Goal: Information Seeking & Learning: Compare options

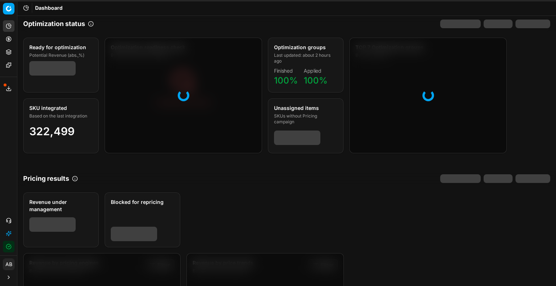
click at [7, 91] on icon at bounding box center [9, 89] width 6 height 6
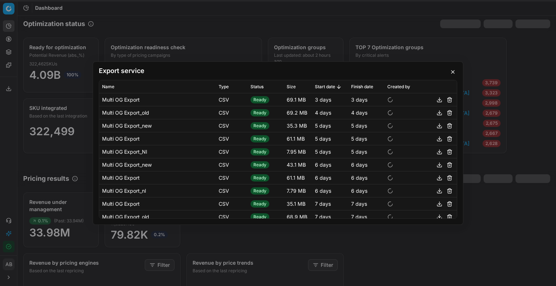
click at [451, 71] on button "button" at bounding box center [452, 72] width 9 height 9
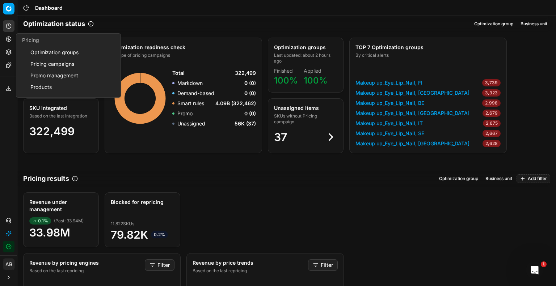
click at [47, 65] on link "Pricing campaigns" at bounding box center [69, 64] width 84 height 10
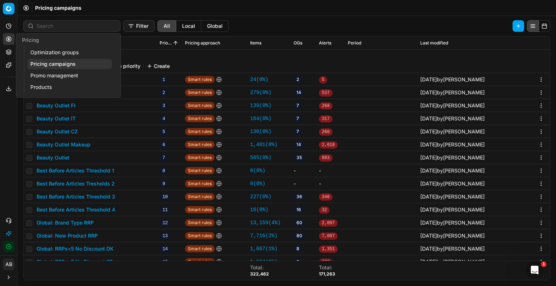
click at [34, 51] on link "Optimization groups" at bounding box center [69, 52] width 84 height 10
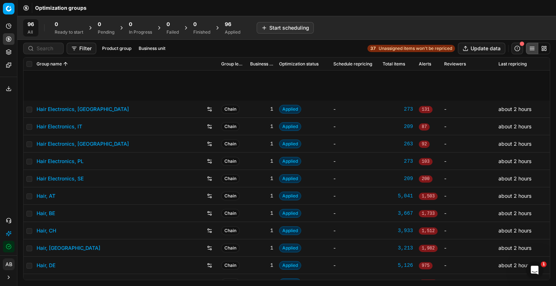
scroll to position [181, 0]
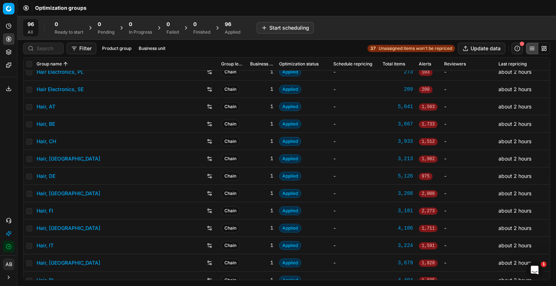
drag, startPoint x: 43, startPoint y: 43, endPoint x: 43, endPoint y: 48, distance: 5.5
click at [43, 44] on div at bounding box center [43, 49] width 41 height 12
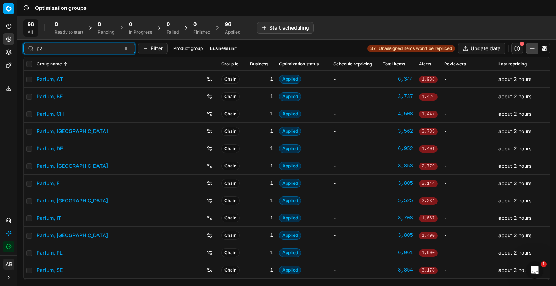
scroll to position [0, 0]
type input "parfum"
click at [52, 251] on link "Parfum, PL" at bounding box center [50, 252] width 26 height 7
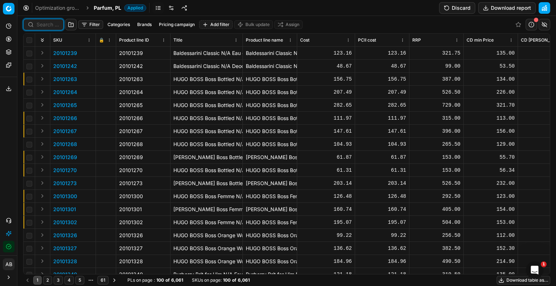
click at [41, 22] on input at bounding box center [48, 24] width 22 height 7
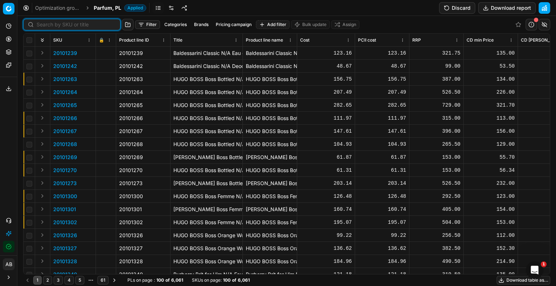
paste input "90007257-0011021"
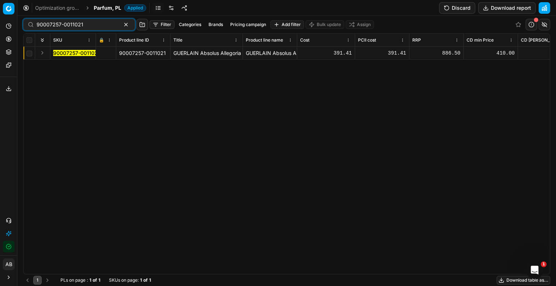
click at [73, 56] on mark "90007257-0011021" at bounding box center [76, 53] width 47 height 6
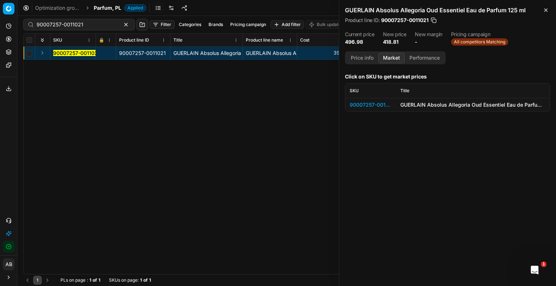
click at [386, 59] on button "Market" at bounding box center [391, 58] width 26 height 10
click at [374, 102] on div "90007257-0011021" at bounding box center [370, 104] width 42 height 7
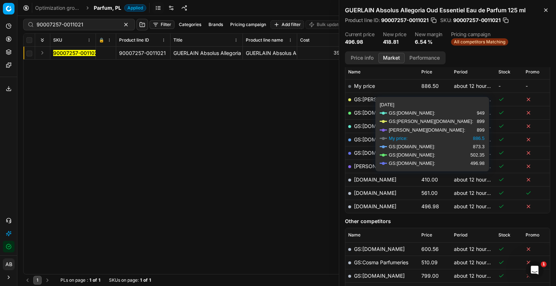
scroll to position [109, 0]
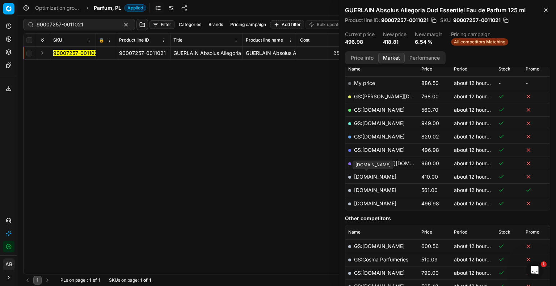
click at [371, 175] on link "[DOMAIN_NAME]" at bounding box center [375, 177] width 42 height 6
click at [91, 23] on input "90007257-0011021" at bounding box center [76, 24] width 79 height 7
paste input "20102616"
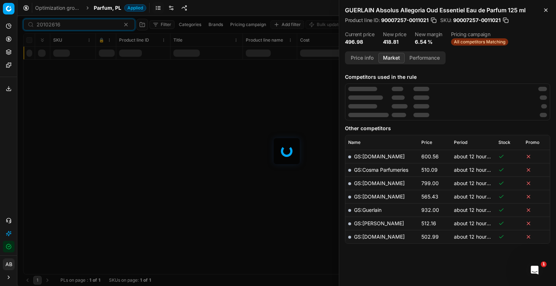
scroll to position [109, 0]
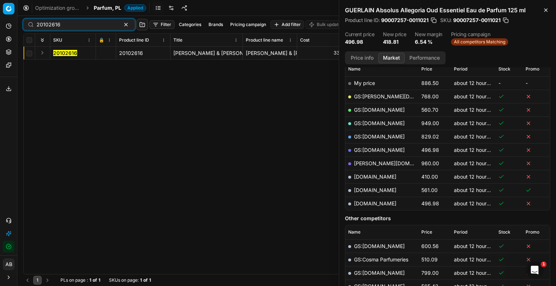
click at [63, 55] on mark "20102616" at bounding box center [65, 53] width 24 height 6
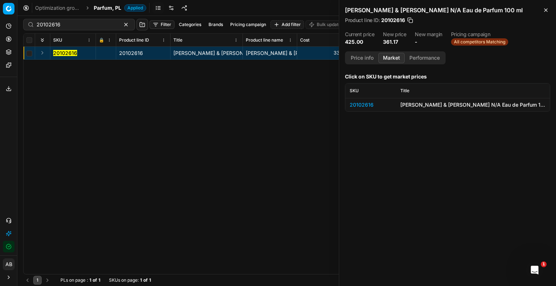
scroll to position [0, 0]
click at [368, 103] on div "20102616" at bounding box center [370, 104] width 42 height 7
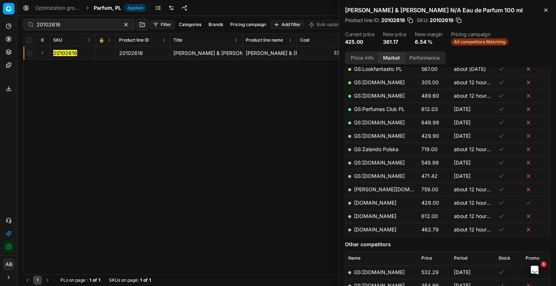
scroll to position [181, 0]
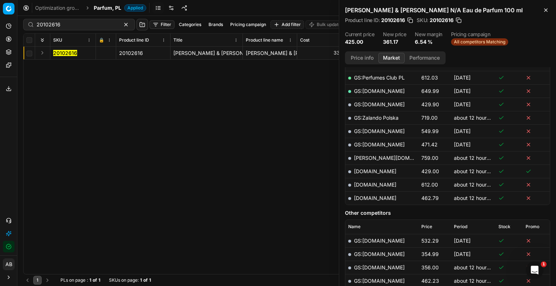
click at [375, 58] on button "Price info" at bounding box center [362, 58] width 32 height 10
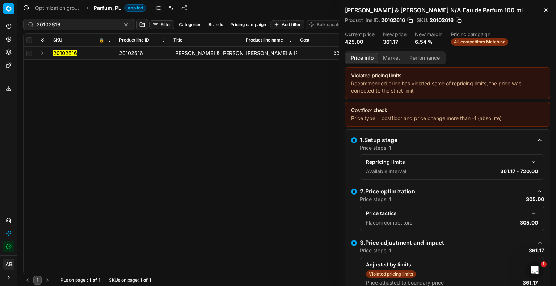
click at [529, 211] on button "button" at bounding box center [533, 213] width 9 height 9
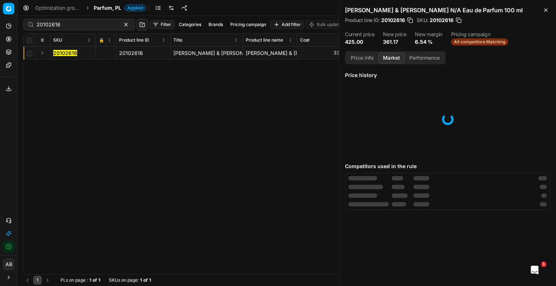
scroll to position [0, 0]
click at [389, 55] on button "Market" at bounding box center [391, 58] width 26 height 10
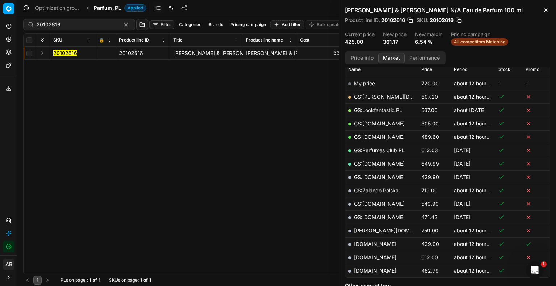
scroll to position [109, 0]
click at [377, 120] on td "GS:[DOMAIN_NAME]" at bounding box center [381, 122] width 73 height 13
click at [376, 122] on link "GS:[DOMAIN_NAME]" at bounding box center [379, 123] width 51 height 6
click at [371, 241] on link "[DOMAIN_NAME]" at bounding box center [375, 244] width 42 height 6
click at [58, 25] on input "20102616" at bounding box center [76, 24] width 79 height 7
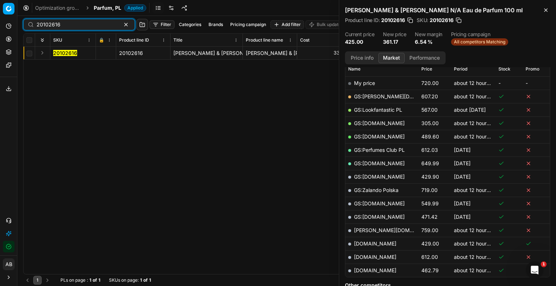
paste input "80010695-50"
type input "80010695-50"
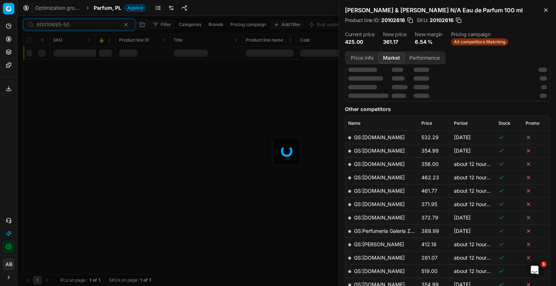
scroll to position [109, 0]
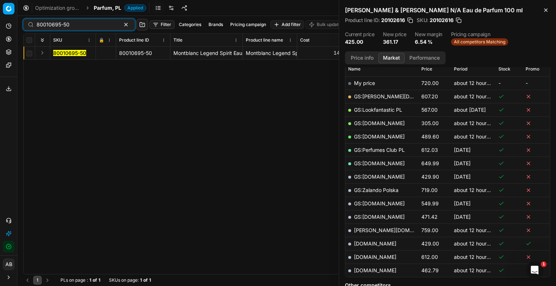
click at [8, 38] on icon at bounding box center [9, 39] width 2 height 2
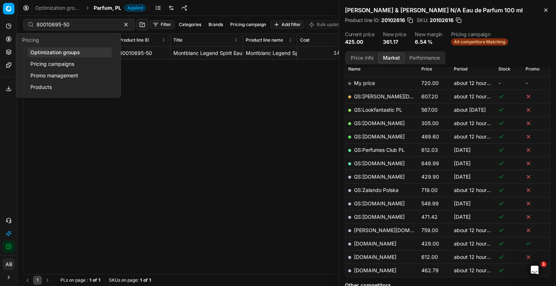
click at [39, 55] on link "Optimization groups" at bounding box center [69, 52] width 84 height 10
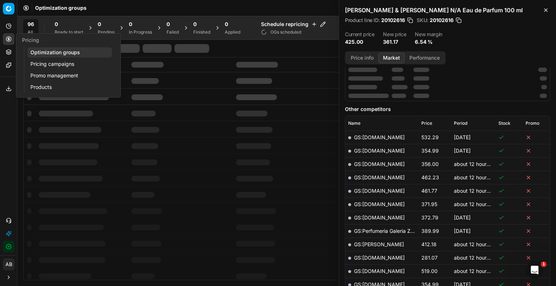
scroll to position [111, 0]
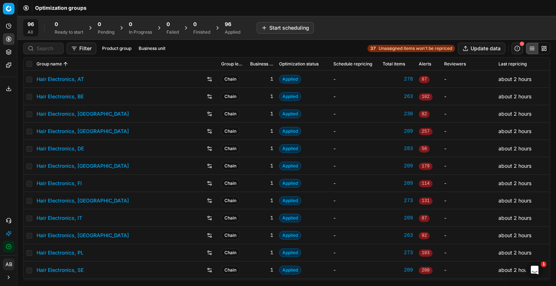
click at [234, 26] on div "96" at bounding box center [233, 24] width 16 height 7
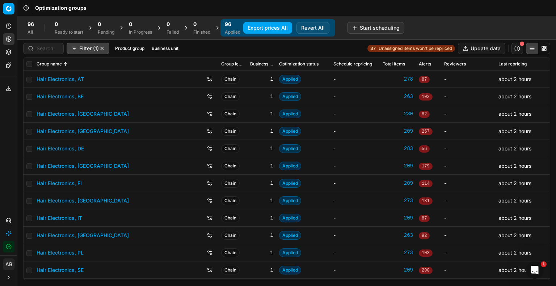
click at [264, 26] on button "Export prices All" at bounding box center [267, 28] width 49 height 12
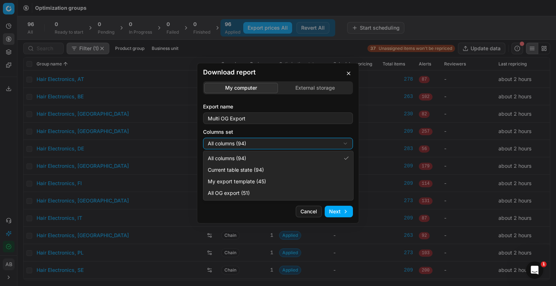
click at [265, 144] on div "Download report My computer External storage Export name Multi OG Export Column…" at bounding box center [278, 143] width 556 height 286
select select "custom"
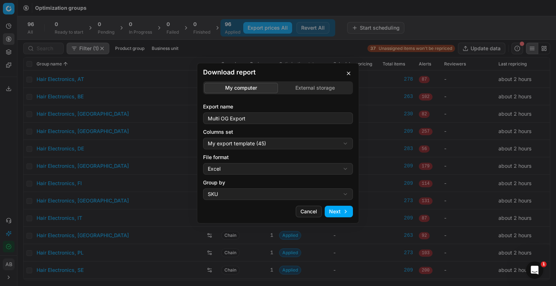
click at [335, 209] on button "Next" at bounding box center [338, 212] width 28 height 12
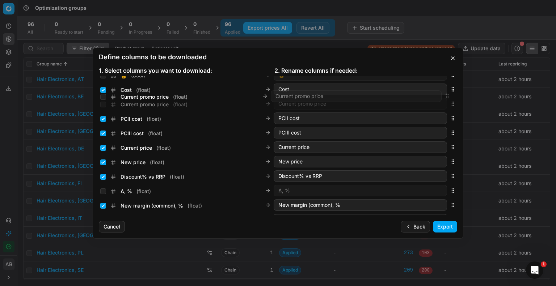
scroll to position [122, 0]
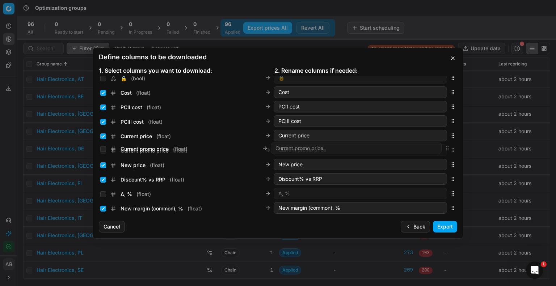
drag, startPoint x: 447, startPoint y: 156, endPoint x: 433, endPoint y: 148, distance: 16.5
click at [433, 148] on div "Current promo price ( float ) Current promo price" at bounding box center [278, 150] width 358 height 14
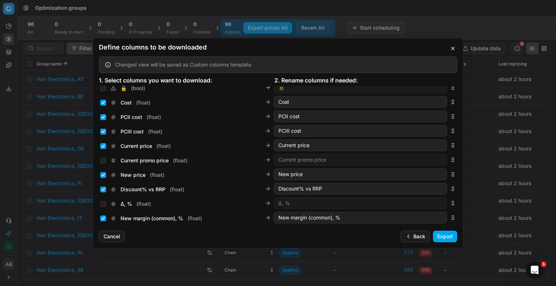
click at [106, 64] on icon at bounding box center [108, 65] width 6 height 6
click at [452, 48] on button "button" at bounding box center [452, 48] width 9 height 9
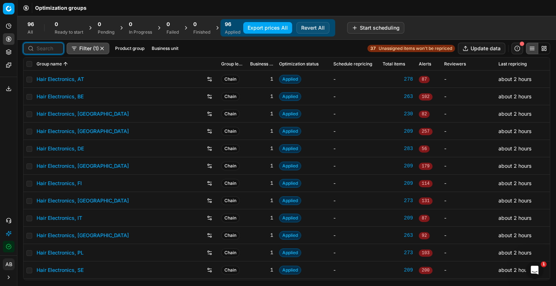
click at [50, 51] on input at bounding box center [48, 48] width 22 height 7
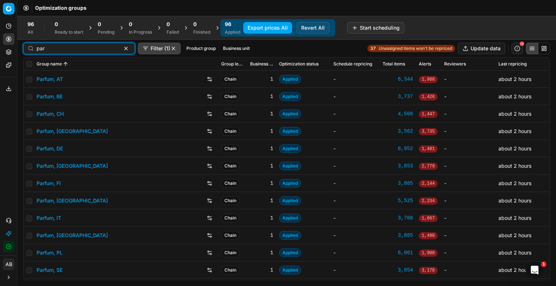
type input "par"
click at [52, 253] on link "Parfum, PL" at bounding box center [50, 252] width 26 height 7
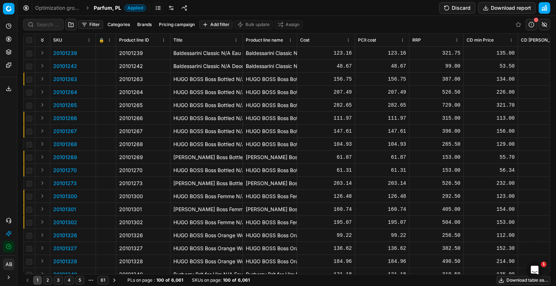
click at [50, 29] on div at bounding box center [43, 25] width 41 height 12
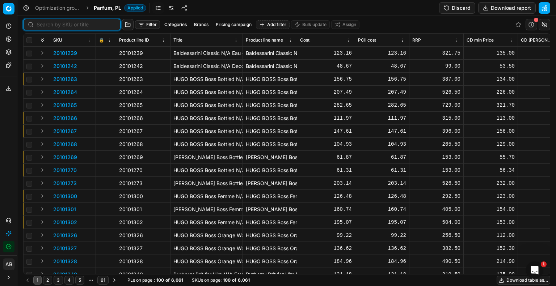
paste input "80010695-50"
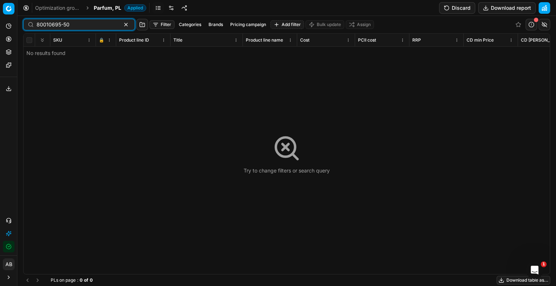
type input "80010695-50"
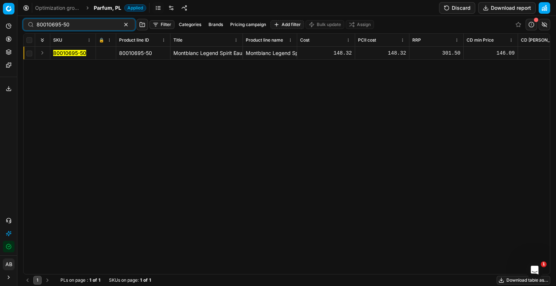
click at [62, 55] on mark "80010695-50" at bounding box center [69, 53] width 33 height 6
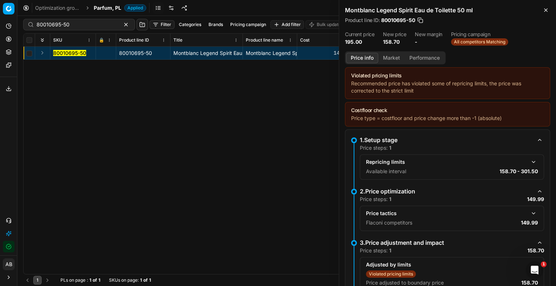
scroll to position [36, 0]
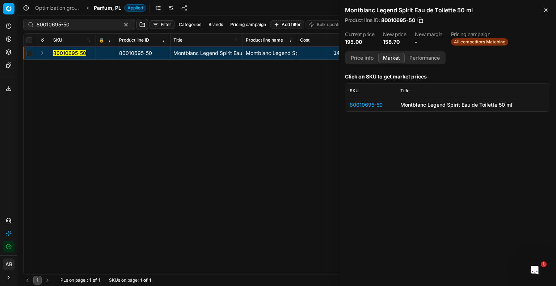
drag, startPoint x: 393, startPoint y: 62, endPoint x: 406, endPoint y: 71, distance: 15.9
click at [394, 62] on button "Market" at bounding box center [391, 58] width 26 height 10
click at [362, 106] on div "80010695-50" at bounding box center [370, 104] width 42 height 7
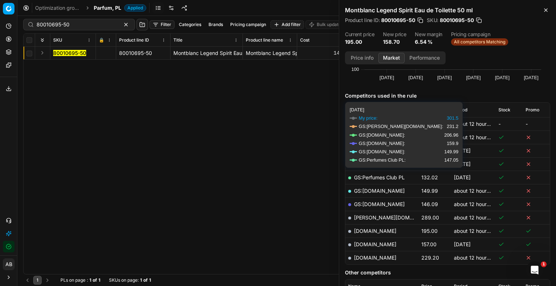
scroll to position [72, 0]
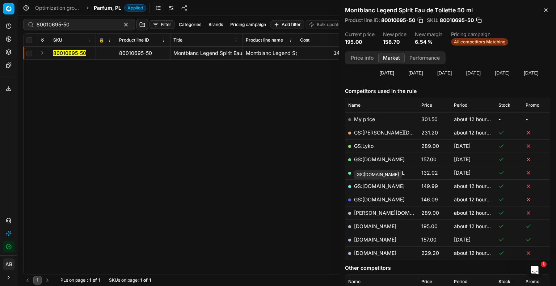
click at [378, 183] on link "GS:[DOMAIN_NAME]" at bounding box center [379, 186] width 51 height 6
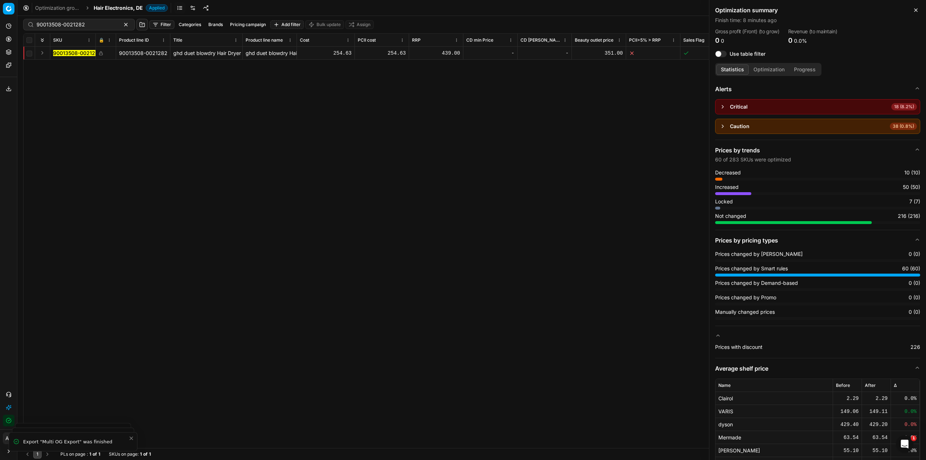
scroll to position [0, 80]
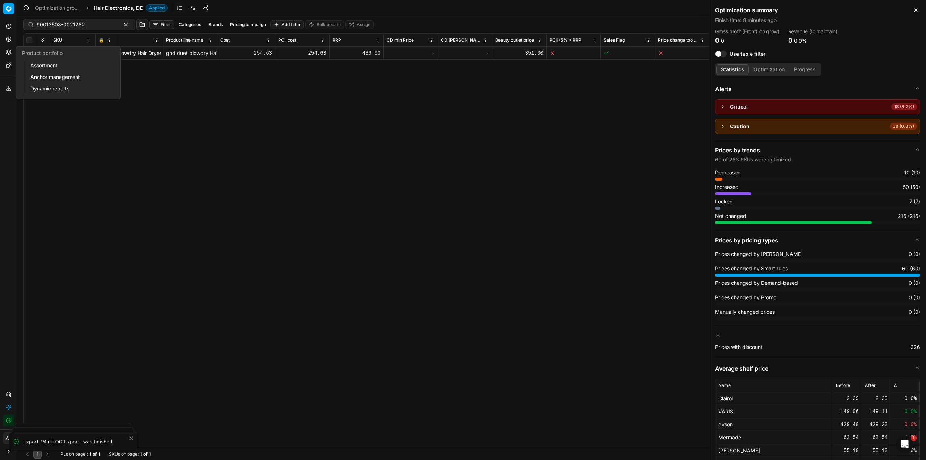
click at [32, 63] on link "Assortment" at bounding box center [69, 65] width 84 height 10
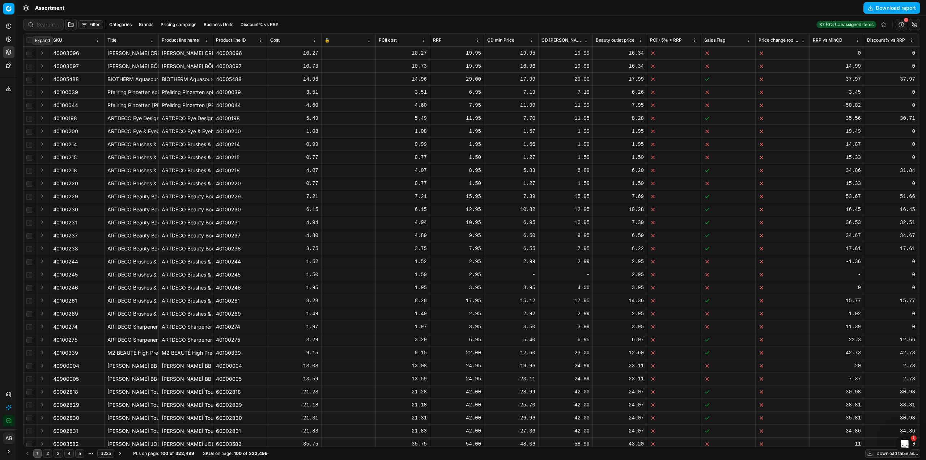
click at [42, 52] on button "Expand" at bounding box center [42, 52] width 9 height 9
click at [44, 52] on button "Expand" at bounding box center [42, 52] width 9 height 9
click at [69, 50] on span "40003096" at bounding box center [66, 53] width 26 height 7
click at [43, 56] on button "Expand" at bounding box center [42, 52] width 9 height 9
click at [97, 68] on button "button" at bounding box center [97, 66] width 7 height 7
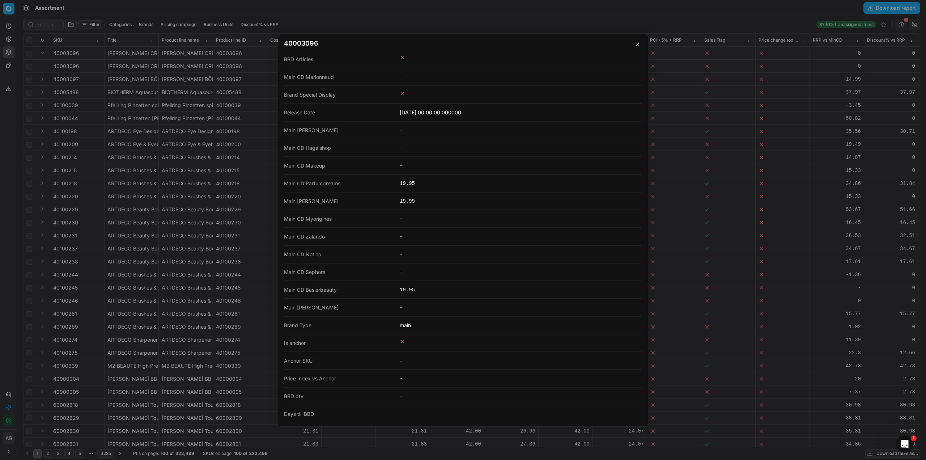
scroll to position [1157, 0]
click at [12, 114] on div "40003096 Title ANNEMARIE BÖRLIND CREME PASTELL Getönte Tagescreme N/A Abdeckcre…" at bounding box center [463, 230] width 926 height 460
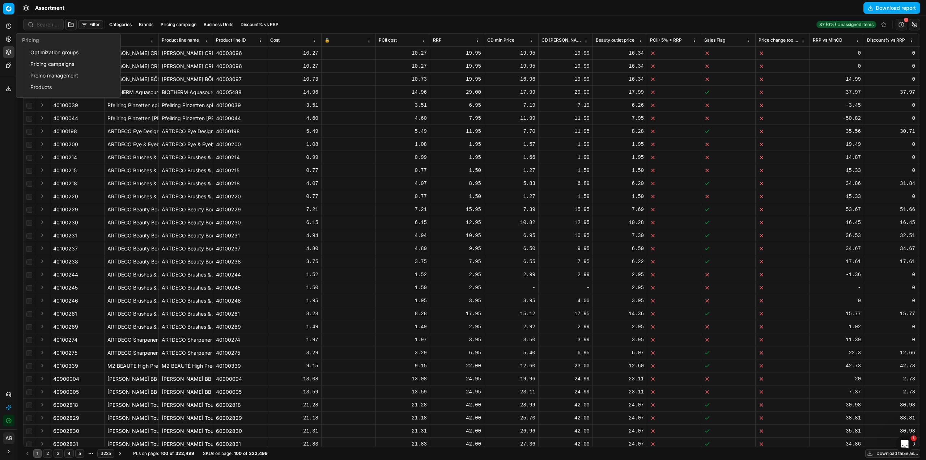
click at [48, 53] on link "Optimization groups" at bounding box center [69, 52] width 84 height 10
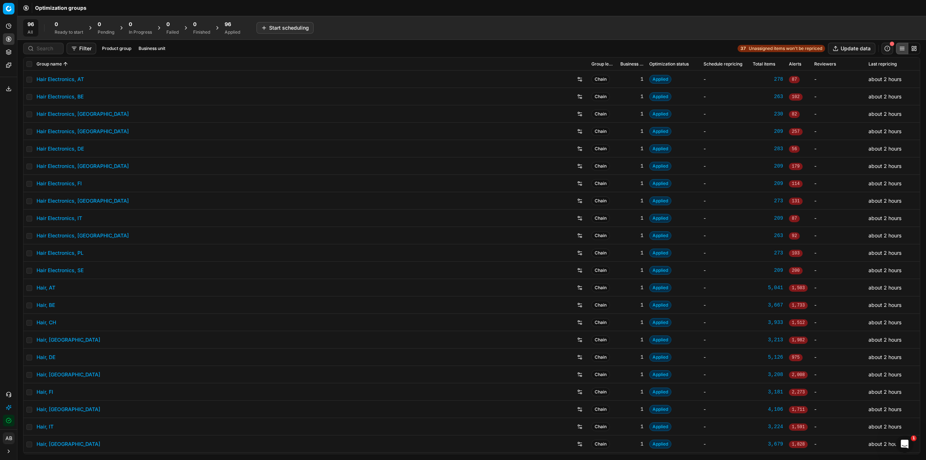
click at [71, 115] on link "Hair Electronics, [GEOGRAPHIC_DATA]" at bounding box center [83, 113] width 92 height 7
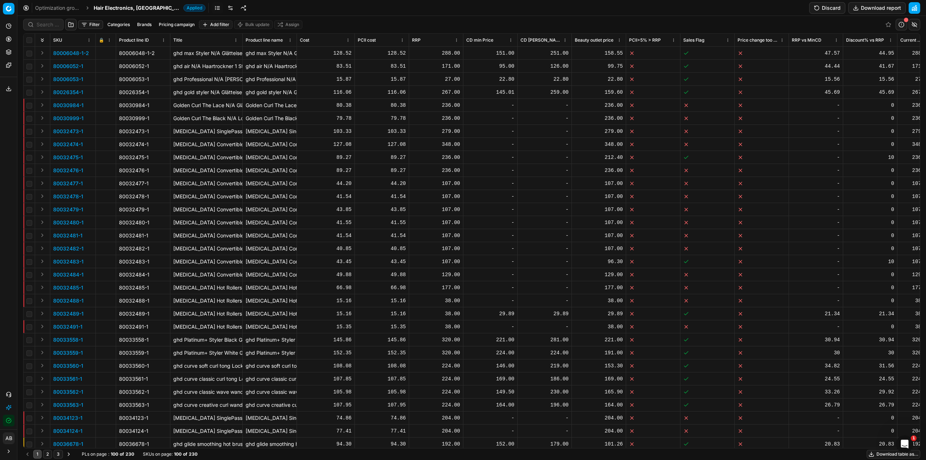
click at [70, 50] on p "80006048-1-2" at bounding box center [71, 53] width 36 height 7
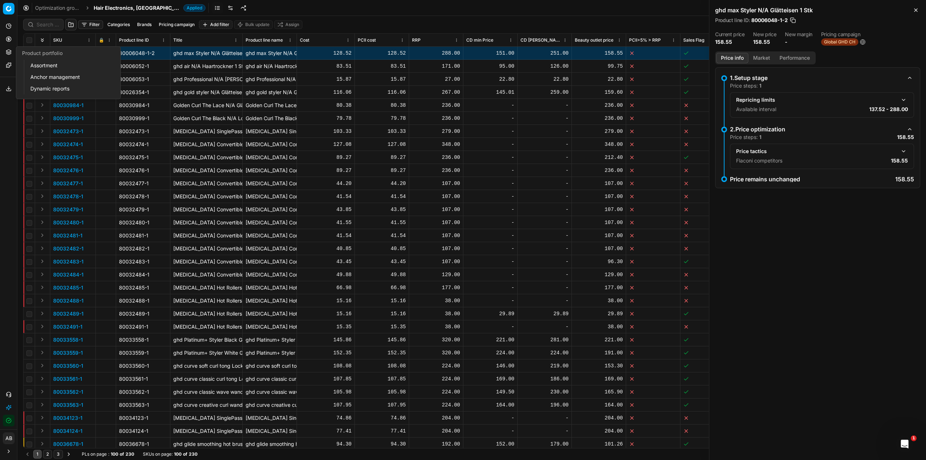
click at [47, 69] on link "Assortment" at bounding box center [69, 65] width 84 height 10
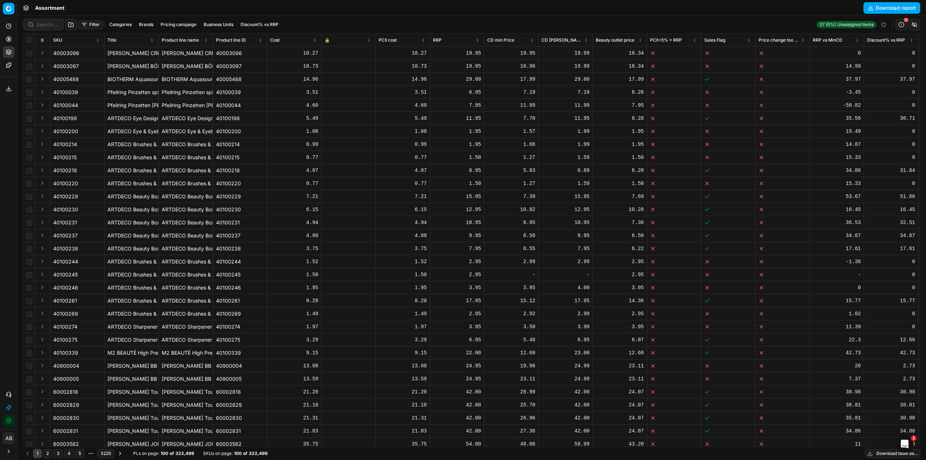
click at [226, 25] on button "Business Units" at bounding box center [218, 24] width 35 height 9
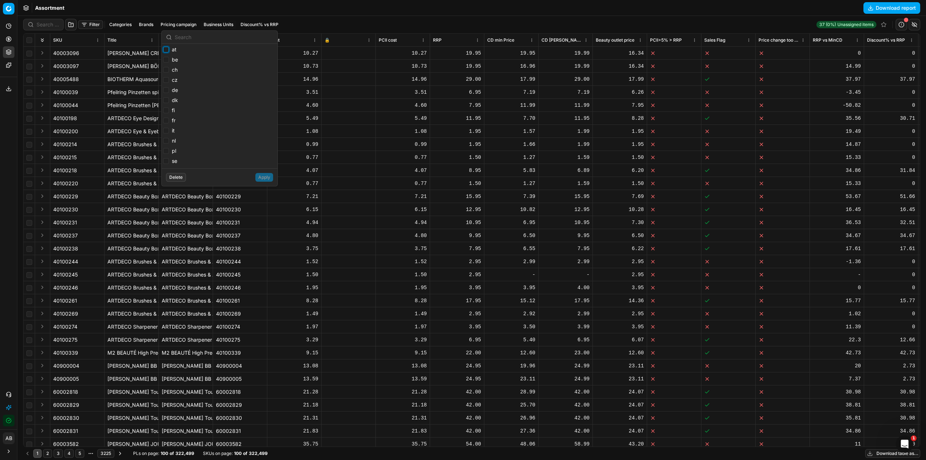
click at [167, 49] on input "at" at bounding box center [166, 50] width 6 height 6
checkbox input "true"
click at [262, 180] on button "Apply" at bounding box center [264, 177] width 18 height 9
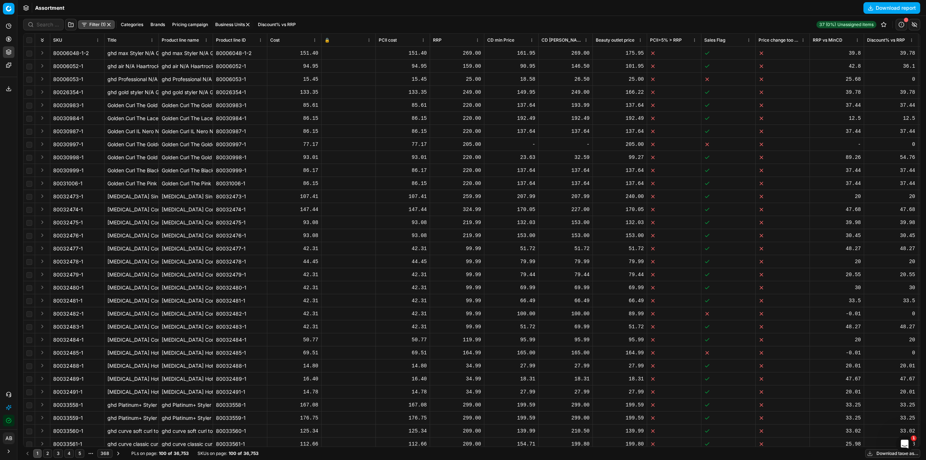
click at [80, 55] on span "80006048-1-2" at bounding box center [71, 53] width 36 height 7
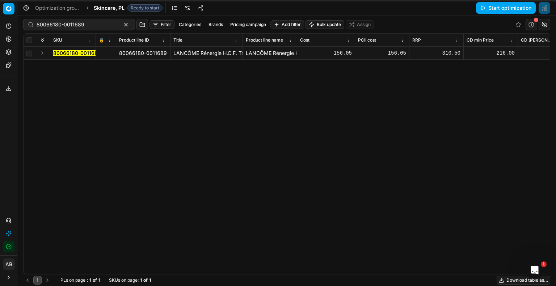
scroll to position [0, 177]
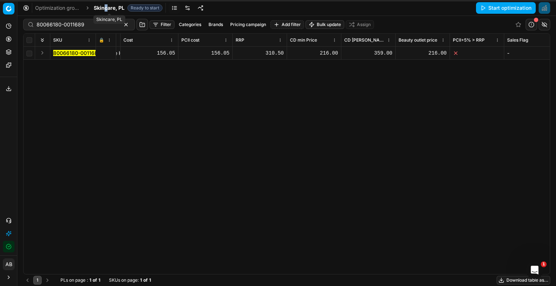
click at [107, 6] on span "Skincare, PL" at bounding box center [109, 7] width 31 height 7
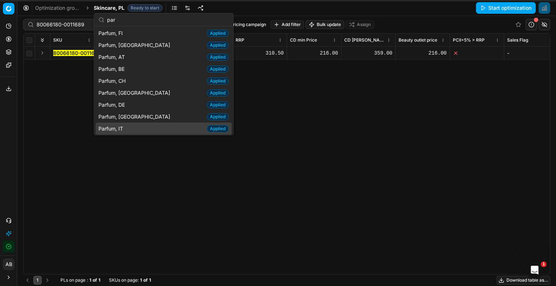
scroll to position [0, 0]
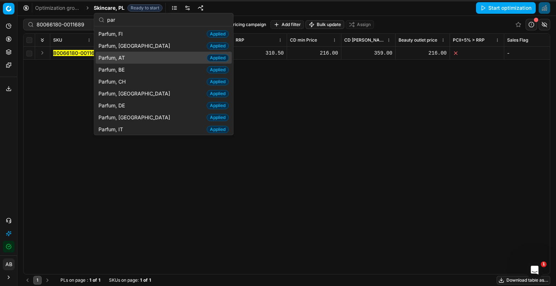
type input "par"
click at [128, 57] on div "Parfum, AT Applied" at bounding box center [163, 58] width 136 height 12
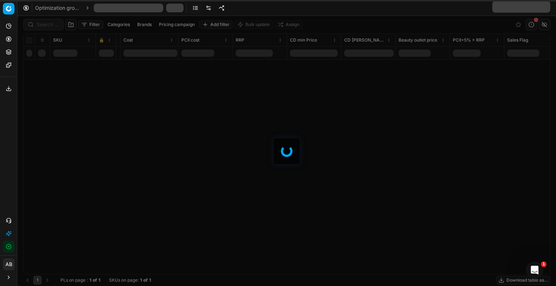
click at [293, 115] on div at bounding box center [286, 151] width 538 height 270
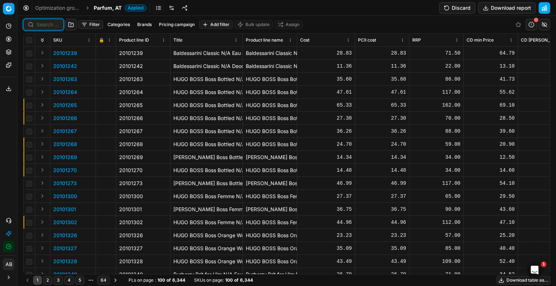
drag, startPoint x: 46, startPoint y: 26, endPoint x: 76, endPoint y: 26, distance: 29.7
click at [46, 26] on input at bounding box center [48, 24] width 22 height 7
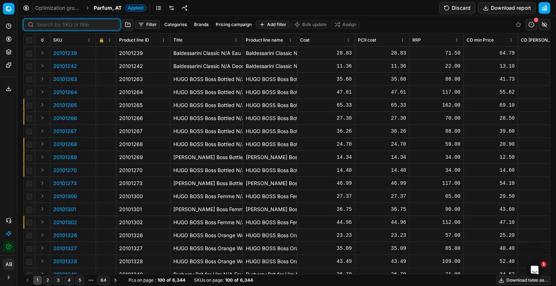
paste input "80004581-90"
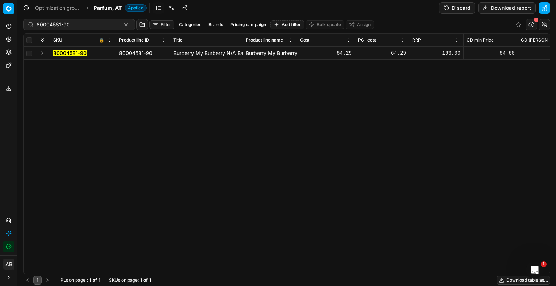
click at [68, 52] on mark "80004581-90" at bounding box center [69, 53] width 33 height 6
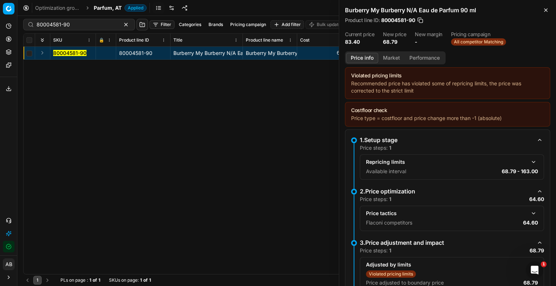
click at [387, 55] on button "Market" at bounding box center [391, 58] width 26 height 10
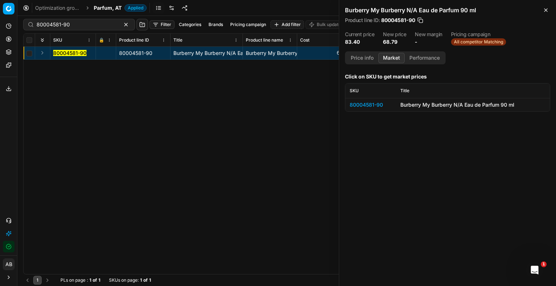
click at [366, 102] on div "80004581-90" at bounding box center [370, 104] width 42 height 7
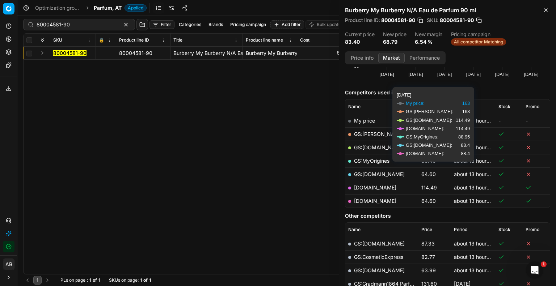
scroll to position [72, 0]
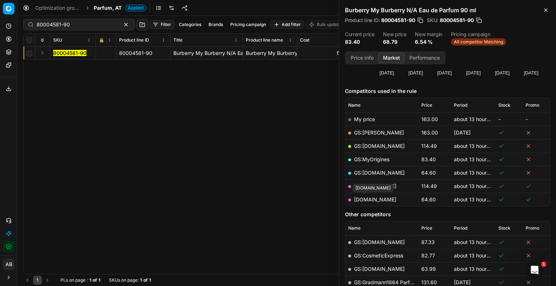
click at [368, 200] on link "notino.at" at bounding box center [375, 199] width 42 height 6
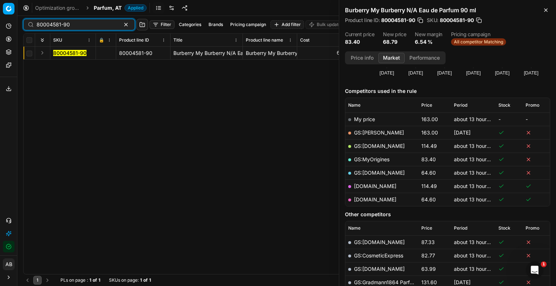
click at [73, 24] on input "80004581-90" at bounding box center [76, 24] width 79 height 7
paste input "33114-10"
click at [73, 54] on mark "80033114-100" at bounding box center [70, 53] width 35 height 6
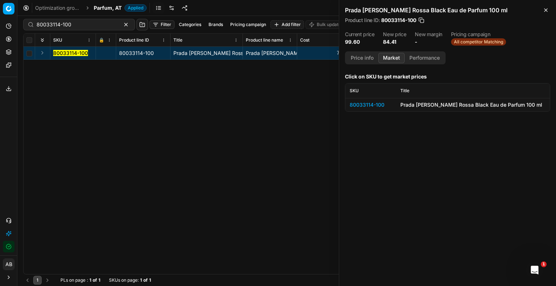
click at [361, 104] on div "80033114-100" at bounding box center [370, 104] width 42 height 7
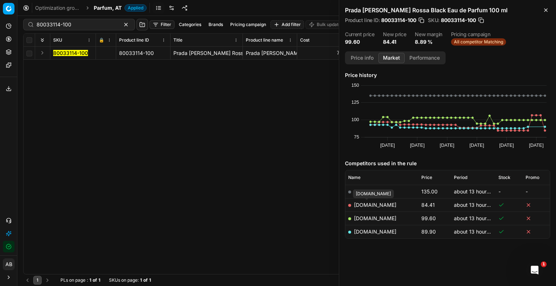
click at [372, 204] on link "douglas.at" at bounding box center [375, 205] width 42 height 6
click at [72, 26] on input "80033114-100" at bounding box center [76, 24] width 79 height 7
paste input "57915"
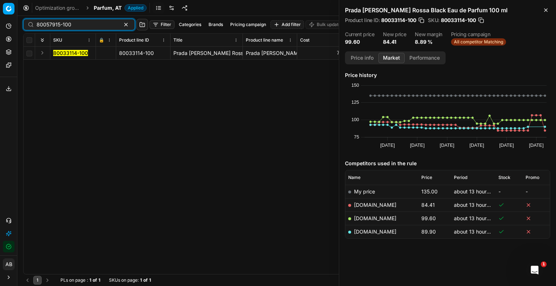
type input "80057915-100"
click at [71, 55] on mark "80057915-100" at bounding box center [70, 53] width 35 height 6
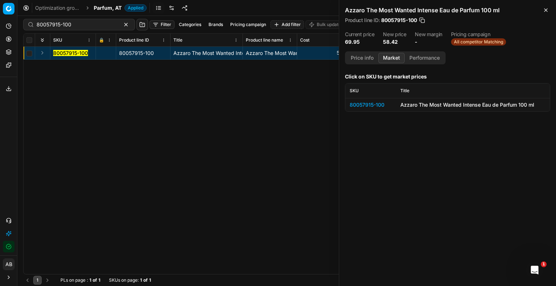
click at [385, 106] on div "80057915-100" at bounding box center [370, 104] width 42 height 7
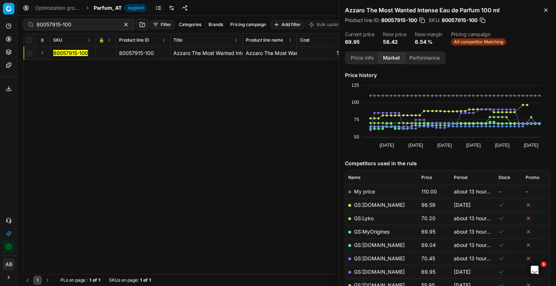
click at [363, 56] on button "Price info" at bounding box center [362, 58] width 32 height 10
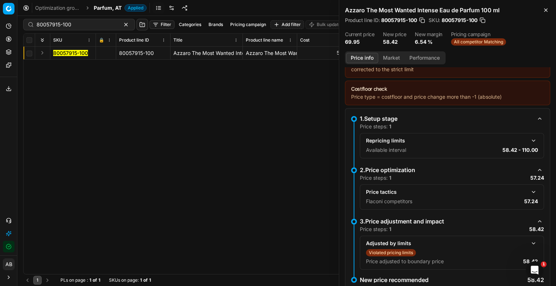
scroll to position [41, 0]
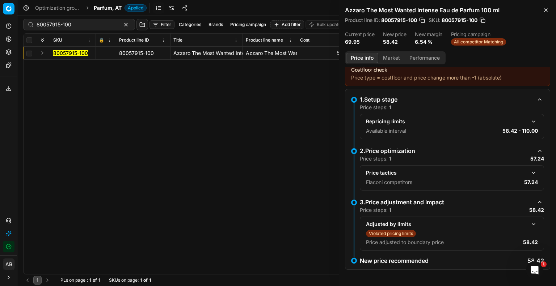
click at [388, 180] on p "Flaconi competitors" at bounding box center [389, 182] width 46 height 7
click at [529, 173] on button "button" at bounding box center [533, 173] width 9 height 9
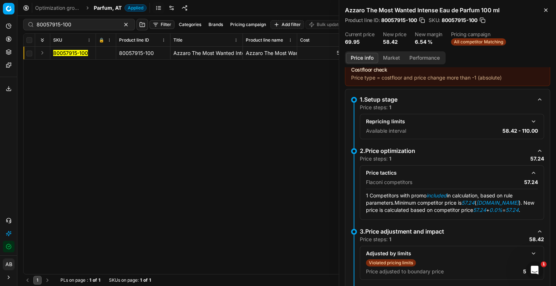
drag, startPoint x: 390, startPoint y: 55, endPoint x: 397, endPoint y: 71, distance: 17.3
click at [390, 56] on button "Market" at bounding box center [391, 58] width 26 height 10
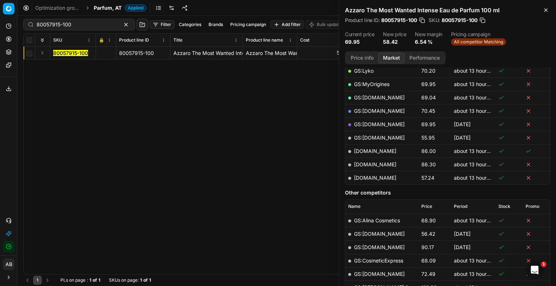
scroll to position [146, 0]
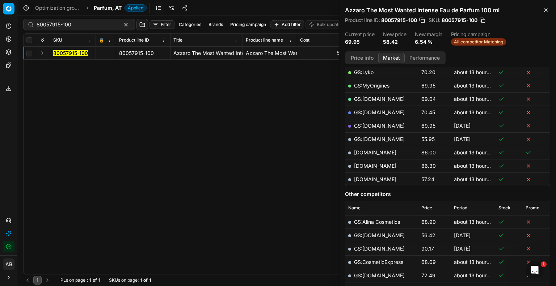
click at [379, 180] on link "parfumdreams.at" at bounding box center [375, 179] width 42 height 6
